Goal: Task Accomplishment & Management: Manage account settings

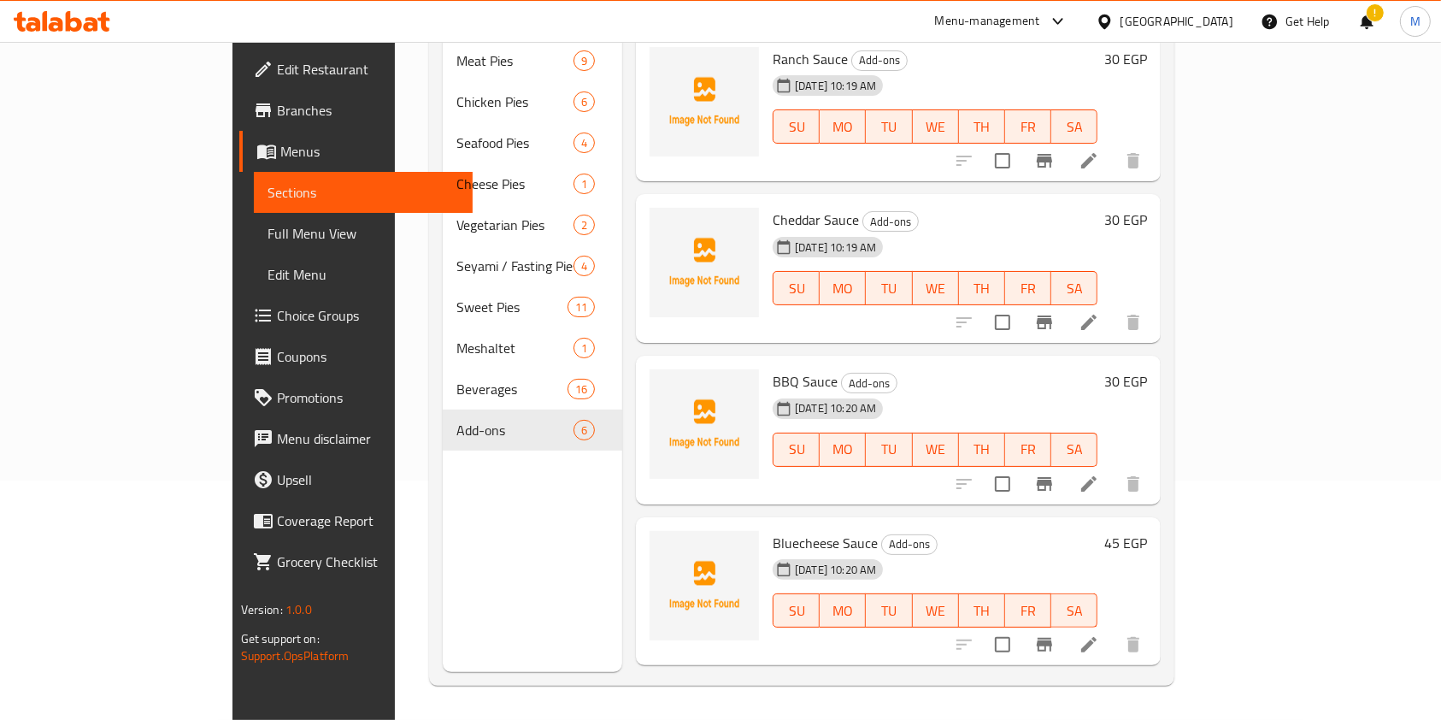
scroll to position [62, 0]
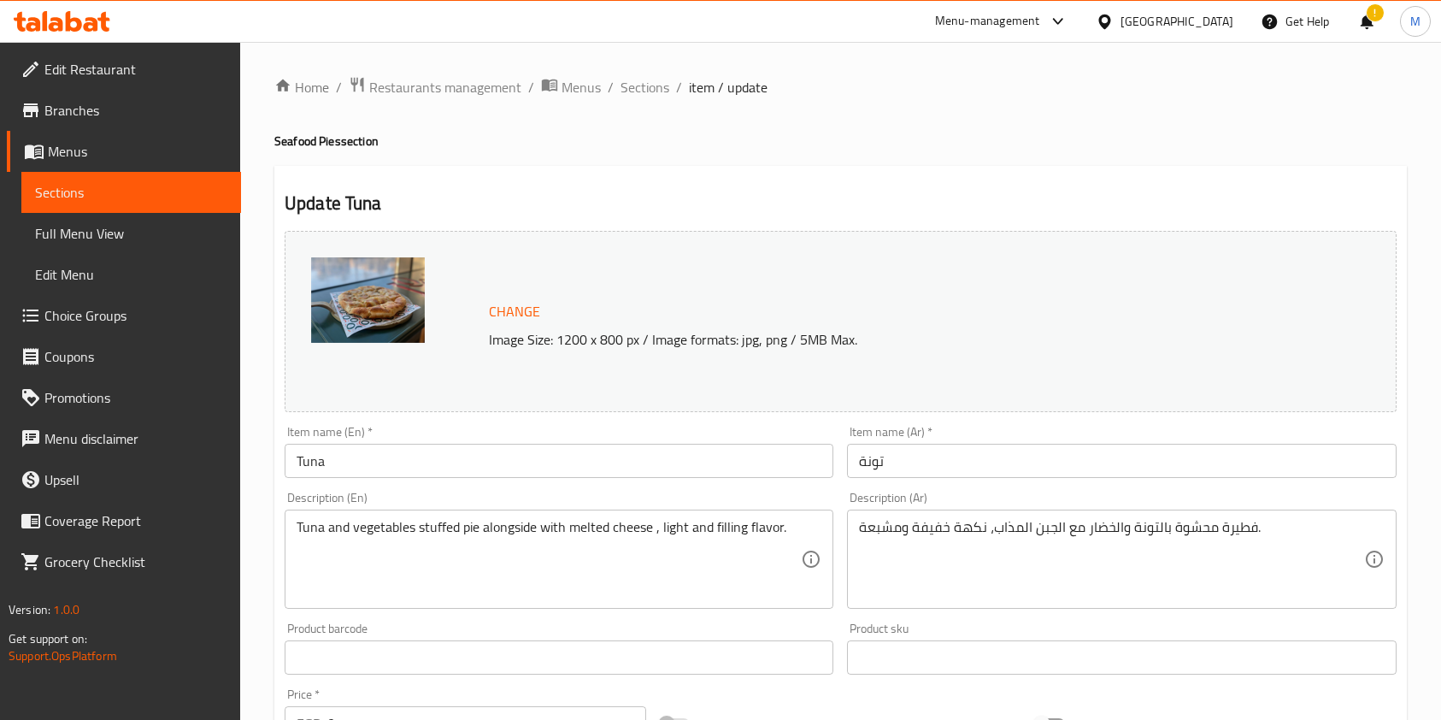
scroll to position [1074, 0]
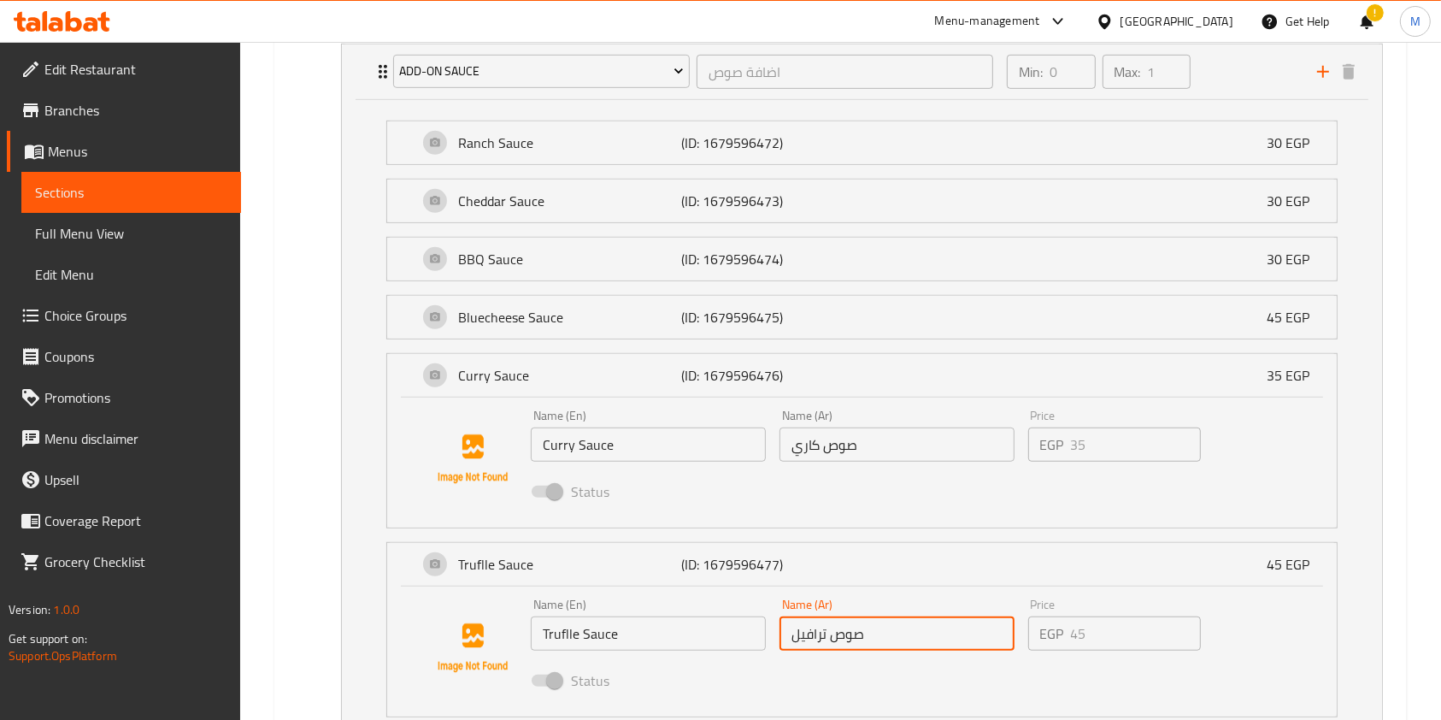
click at [80, 4] on div at bounding box center [62, 21] width 124 height 34
click at [79, 16] on icon at bounding box center [62, 21] width 97 height 21
